Goal: Use online tool/utility: Utilize a website feature to perform a specific function

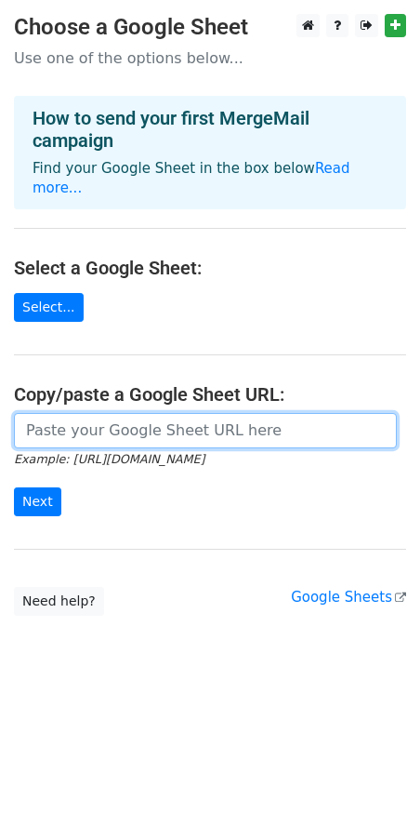
click at [71, 413] on input "url" at bounding box center [205, 430] width 383 height 35
paste input "[URL][DOMAIN_NAME]"
type input "[URL][DOMAIN_NAME]"
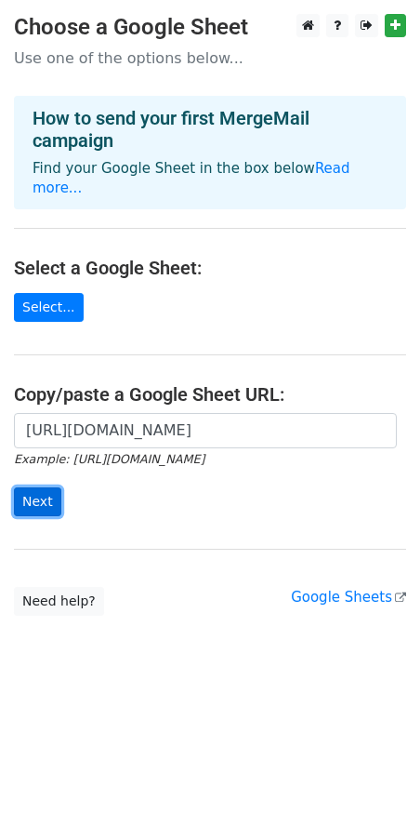
click at [53, 487] on input "Next" at bounding box center [37, 501] width 47 height 29
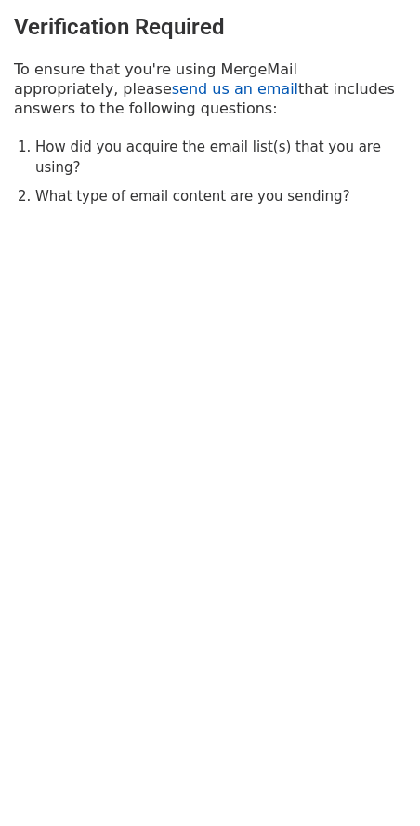
click at [172, 92] on link "send us an email" at bounding box center [235, 89] width 126 height 18
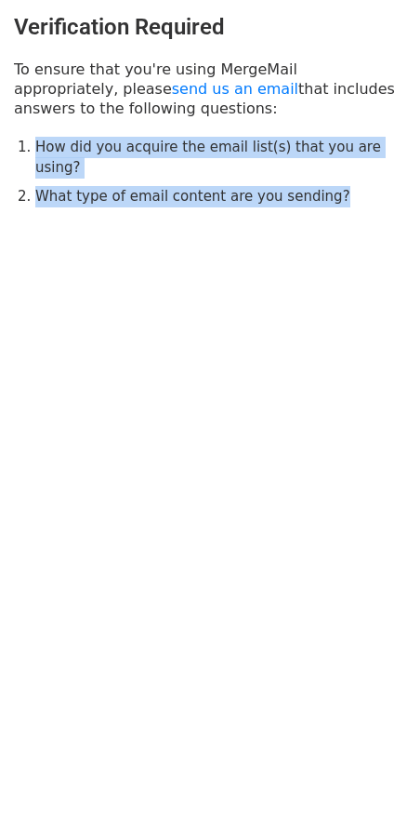
drag, startPoint x: 32, startPoint y: 142, endPoint x: 324, endPoint y: 186, distance: 295.2
click at [324, 186] on div "Verification Required To ensure that you're using MergeMail appropriately, plea…" at bounding box center [210, 110] width 420 height 221
copy ol "How did you acquire the email list(s) that you are using? What type of email co…"
click at [204, 298] on html "Verification Required To ensure that you're using MergeMail appropriately, plea…" at bounding box center [210, 413] width 420 height 826
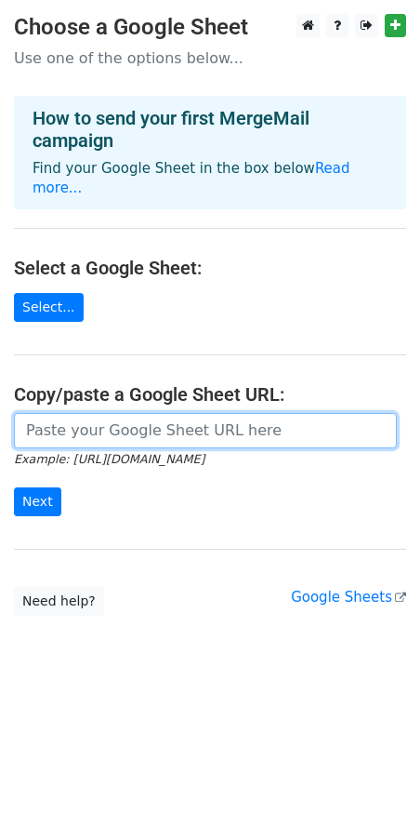
click at [139, 413] on input "url" at bounding box center [205, 430] width 383 height 35
paste input "https://docs.google.com/spreadsheets/d/1Gn5vrW4Ek8UYC3kiluseSUTdnpy_MB7FbIJpUlJ…"
type input "https://docs.google.com/spreadsheets/d/1Gn5vrW4Ek8UYC3kiluseSUTdnpy_MB7FbIJpUlJ…"
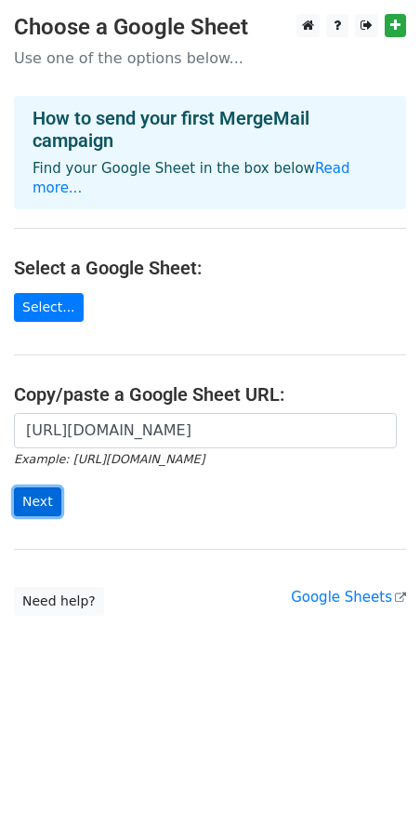
scroll to position [0, 0]
click at [41, 487] on input "Next" at bounding box center [37, 501] width 47 height 29
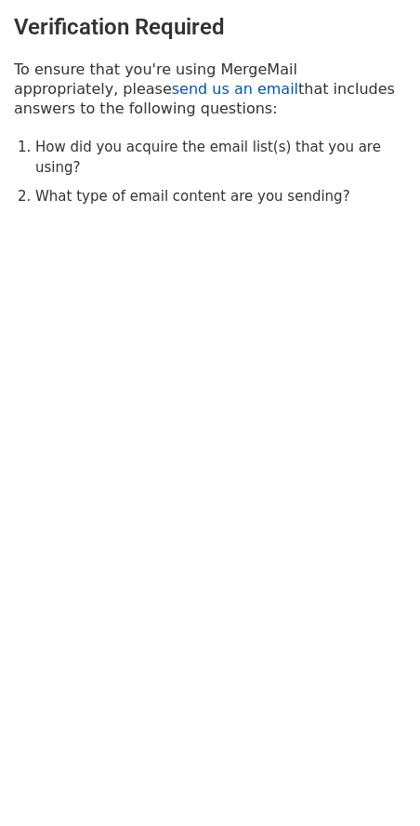
click at [172, 95] on link "send us an email" at bounding box center [235, 89] width 126 height 18
click at [172, 84] on link "send us an email" at bounding box center [235, 89] width 126 height 18
